Goal: Transaction & Acquisition: Purchase product/service

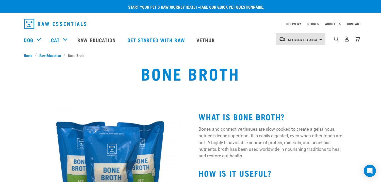
click at [339, 40] on div "0" at bounding box center [346, 38] width 26 height 11
click at [336, 40] on img "dropdown navigation" at bounding box center [336, 39] width 5 height 5
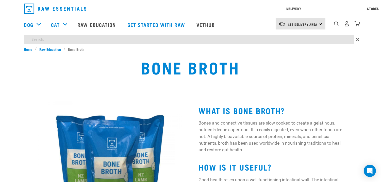
drag, startPoint x: 338, startPoint y: 39, endPoint x: 322, endPoint y: 57, distance: 23.4
click at [338, 39] on input "DIGEST AID" at bounding box center [188, 39] width 329 height 9
type input "DIGEST AID"
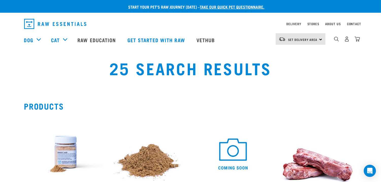
click at [74, 142] on img at bounding box center [63, 153] width 79 height 79
